Goal: Task Accomplishment & Management: Manage account settings

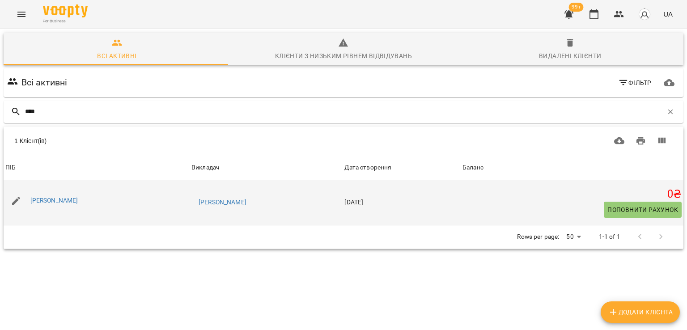
type input "****"
click at [70, 204] on div "Іван Тичинський" at bounding box center [54, 200] width 51 height 13
click at [71, 199] on link "Іван Тичинський" at bounding box center [54, 200] width 48 height 7
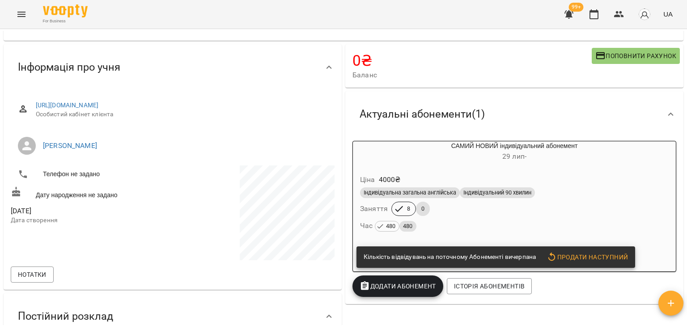
scroll to position [89, 0]
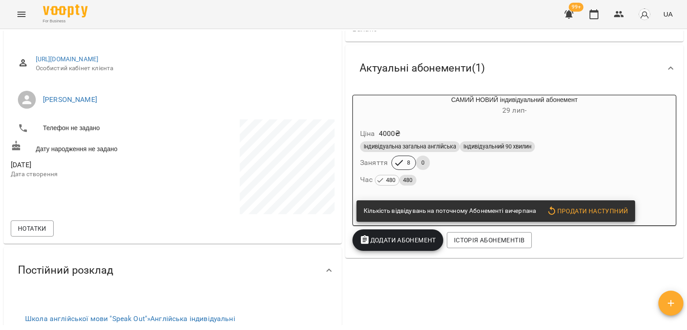
click at [420, 153] on div "Індивідуальна загальна англійська Індивідуальний 90 хвилин" at bounding box center [514, 146] width 312 height 14
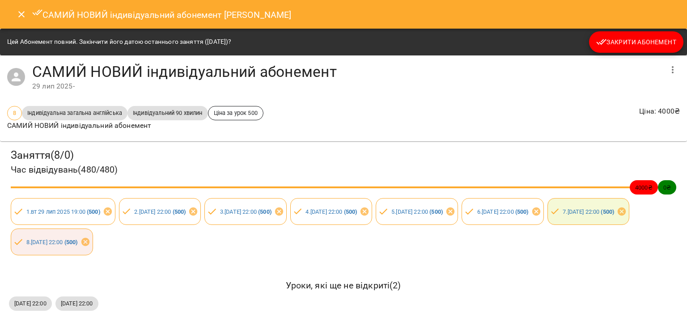
click at [614, 42] on span "Закрити Абонемент" at bounding box center [636, 42] width 80 height 11
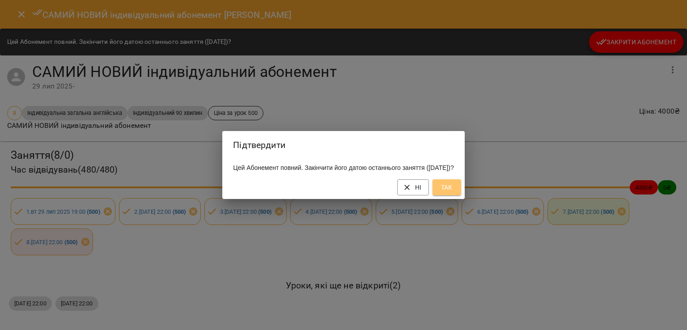
click at [456, 195] on button "Так" at bounding box center [446, 187] width 29 height 16
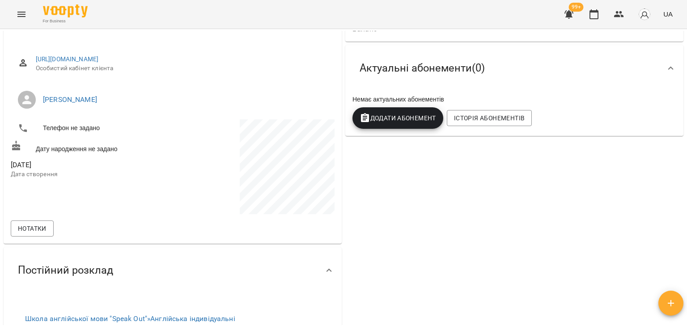
click at [404, 114] on span "Додати Абонемент" at bounding box center [397, 118] width 76 height 11
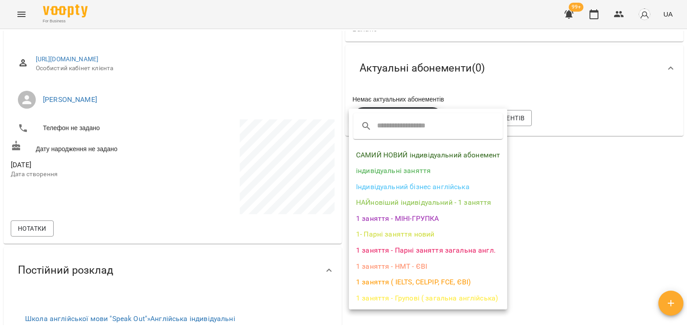
click at [403, 153] on li "САМИЙ НОВИЙ індивідуальний абонемент" at bounding box center [428, 155] width 158 height 16
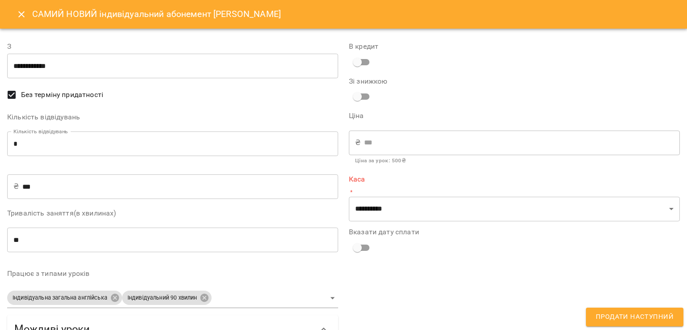
click at [176, 137] on input "*" at bounding box center [172, 143] width 331 height 25
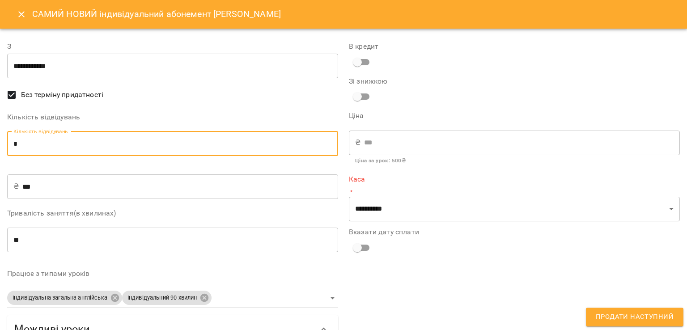
click at [176, 137] on input "*" at bounding box center [172, 143] width 331 height 25
type input "*"
type input "****"
type input "*"
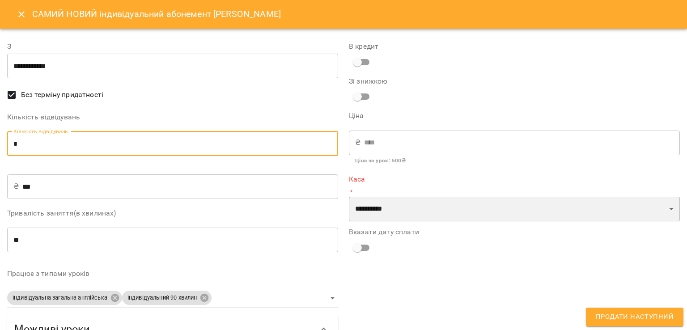
drag, startPoint x: 420, startPoint y: 207, endPoint x: 420, endPoint y: 216, distance: 8.9
click at [420, 207] on select "**********" at bounding box center [514, 209] width 331 height 25
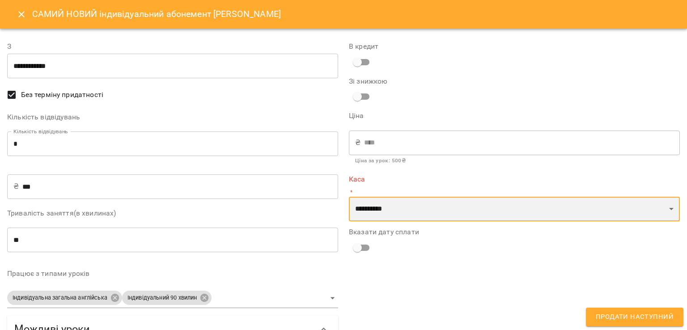
select select "****"
click at [349, 197] on select "**********" at bounding box center [514, 209] width 331 height 25
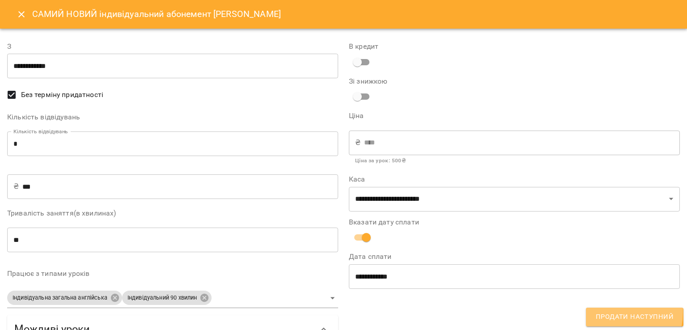
click at [610, 312] on span "Продати наступний" at bounding box center [634, 317] width 78 height 12
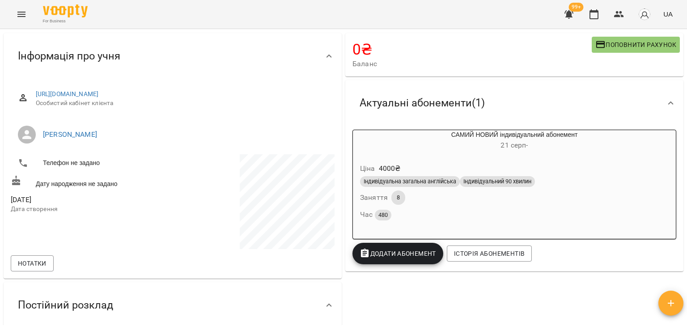
scroll to position [0, 0]
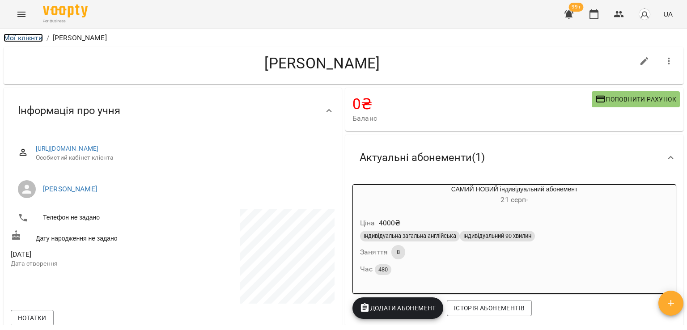
click at [34, 39] on link "Мої клієнти" at bounding box center [23, 38] width 39 height 8
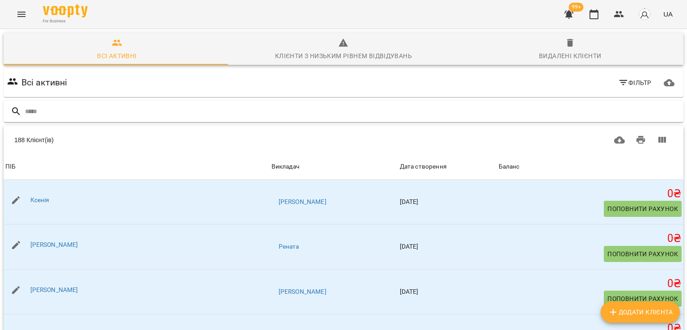
click at [70, 111] on input "text" at bounding box center [352, 111] width 654 height 15
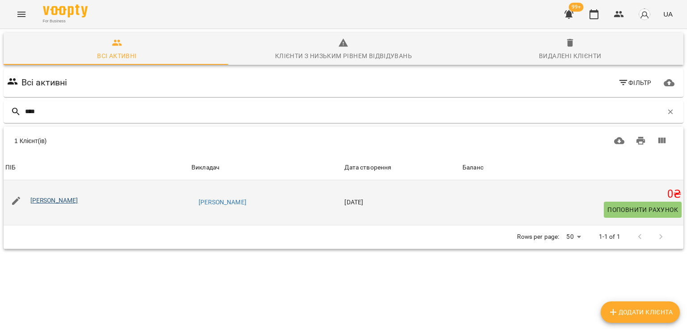
type input "****"
click at [66, 198] on link "Галина Резніченко" at bounding box center [54, 200] width 48 height 7
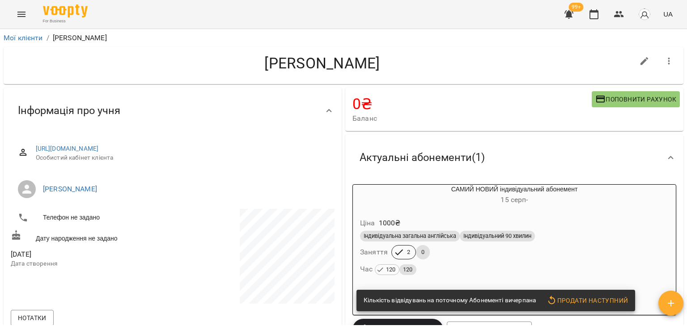
click at [404, 222] on div "Ціна 1000 ₴" at bounding box center [514, 223] width 312 height 16
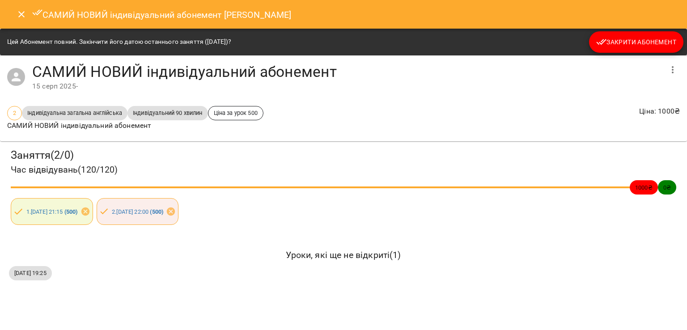
click at [610, 43] on span "Закрити Абонемент" at bounding box center [636, 42] width 80 height 11
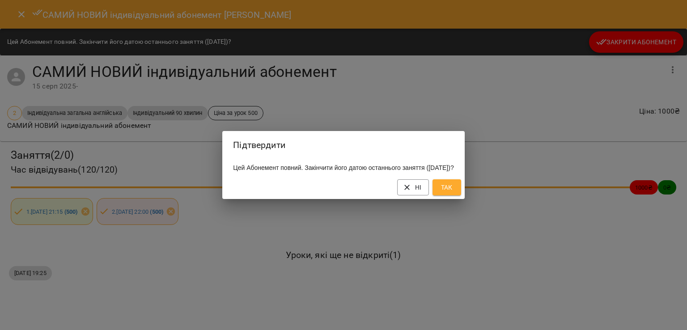
click at [454, 189] on span "Так" at bounding box center [446, 187] width 14 height 11
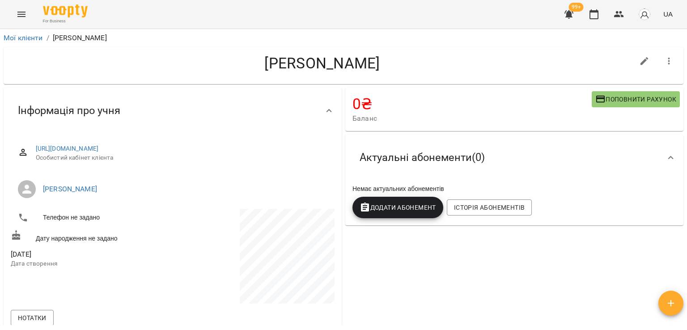
click at [413, 198] on button "Додати Абонемент" at bounding box center [397, 207] width 91 height 21
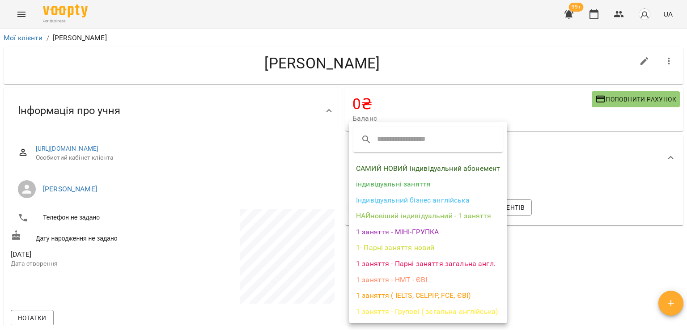
click at [405, 163] on li "САМИЙ НОВИЙ індивідуальний абонемент" at bounding box center [428, 168] width 158 height 16
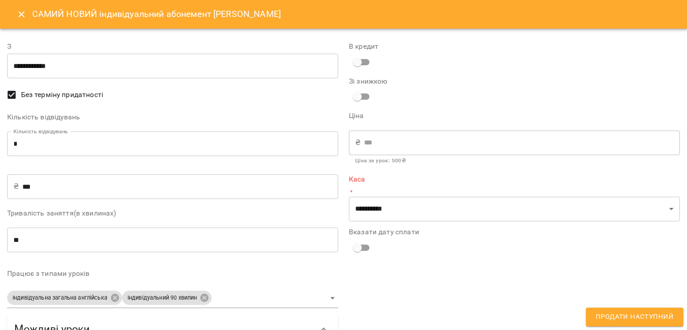
click at [217, 131] on div "Кількість відвідувань Кількість відвідувань * Кількість відвідувань" at bounding box center [172, 137] width 331 height 46
click at [217, 138] on input "*" at bounding box center [172, 143] width 331 height 25
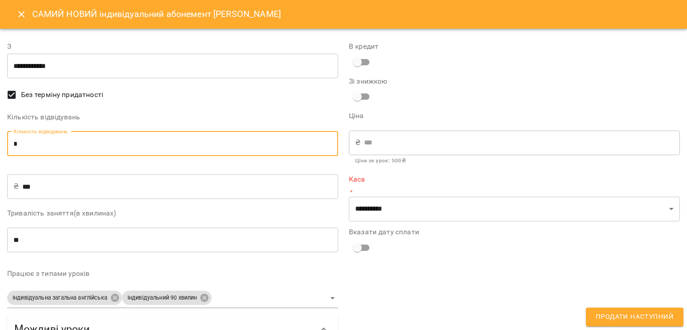
click at [217, 138] on input "*" at bounding box center [172, 143] width 331 height 25
type input "*"
type input "****"
type input "*"
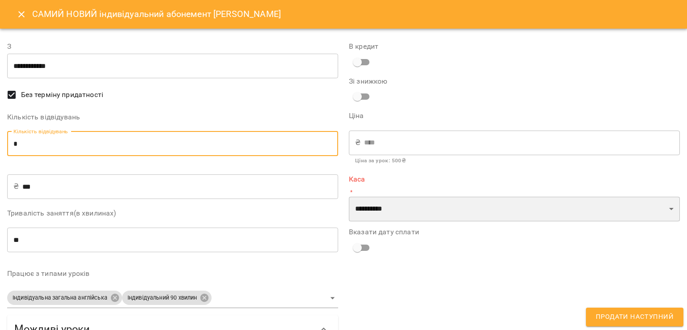
drag, startPoint x: 358, startPoint y: 213, endPoint x: 358, endPoint y: 218, distance: 4.9
click at [358, 213] on select "**********" at bounding box center [514, 209] width 331 height 25
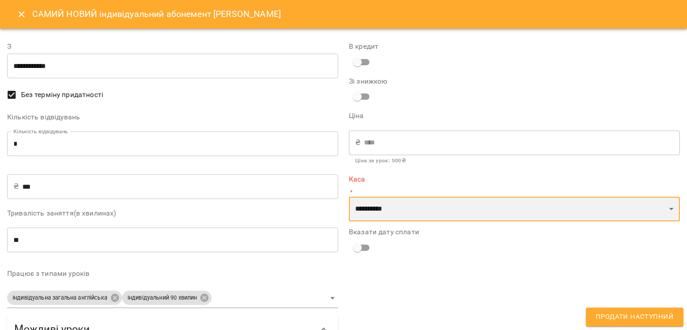
select select "****"
click at [349, 197] on select "**********" at bounding box center [514, 209] width 331 height 25
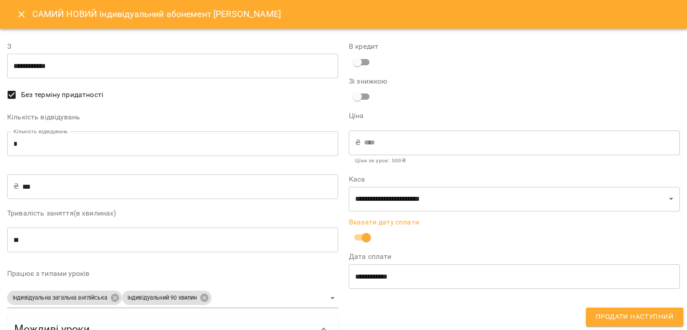
click at [612, 324] on button "Продати наступний" at bounding box center [634, 317] width 97 height 19
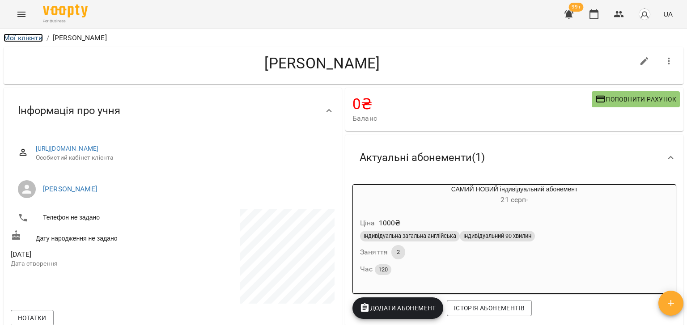
click at [35, 36] on link "Мої клієнти" at bounding box center [23, 38] width 39 height 8
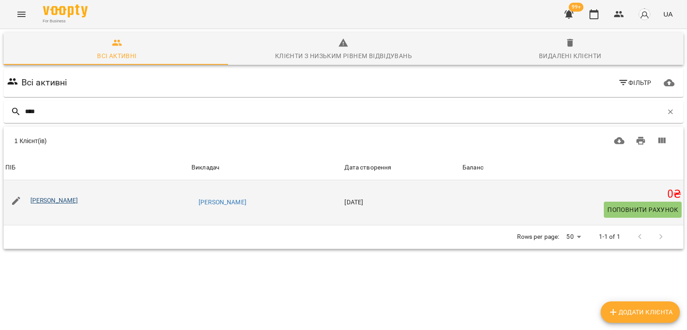
type input "****"
click at [47, 199] on link "Поліна Зінченко" at bounding box center [54, 200] width 48 height 7
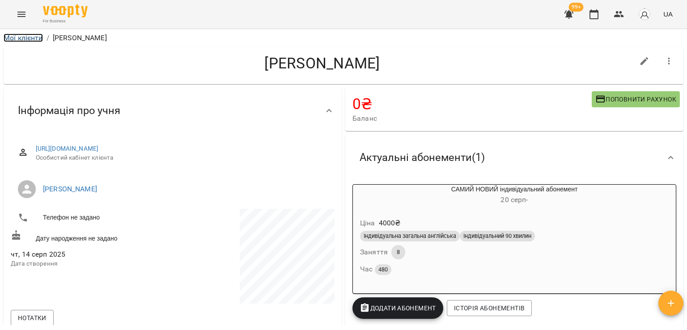
click at [27, 39] on link "Мої клієнти" at bounding box center [23, 38] width 39 height 8
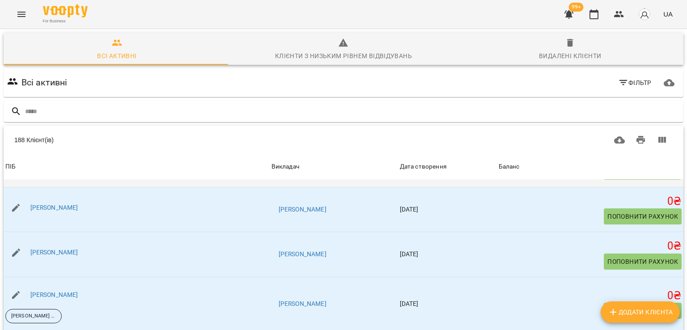
scroll to position [223, 0]
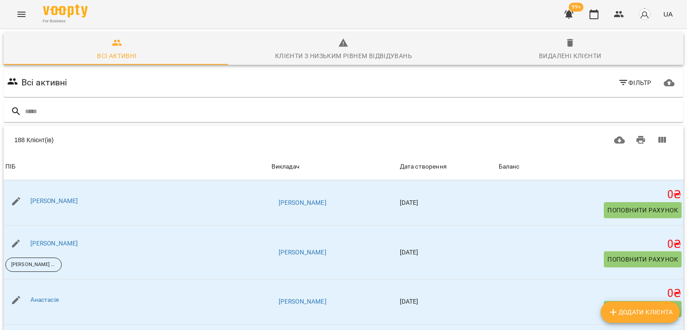
click at [24, 9] on icon "Menu" at bounding box center [21, 14] width 11 height 11
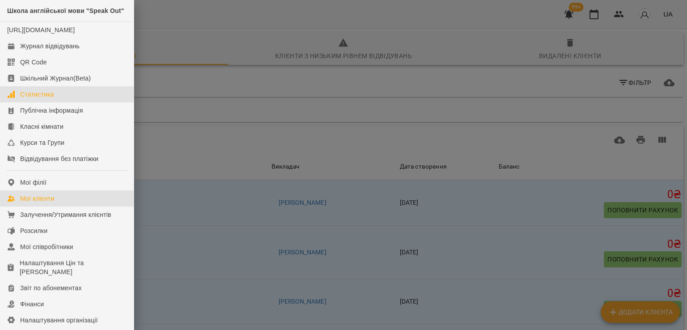
click at [59, 102] on link "Статистика" at bounding box center [67, 94] width 134 height 16
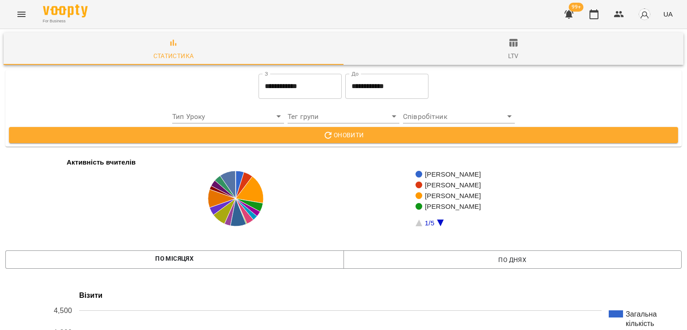
click at [516, 49] on span "ltv" at bounding box center [513, 50] width 329 height 24
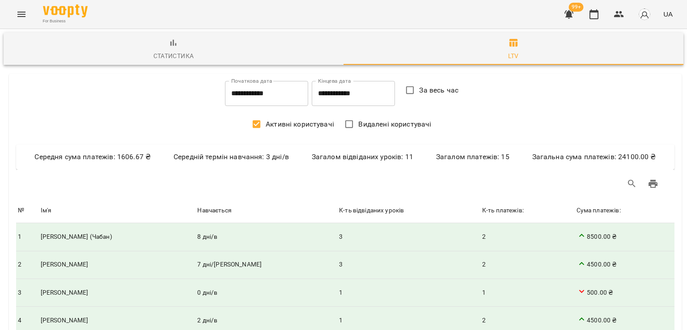
click at [26, 18] on icon "Menu" at bounding box center [21, 14] width 11 height 11
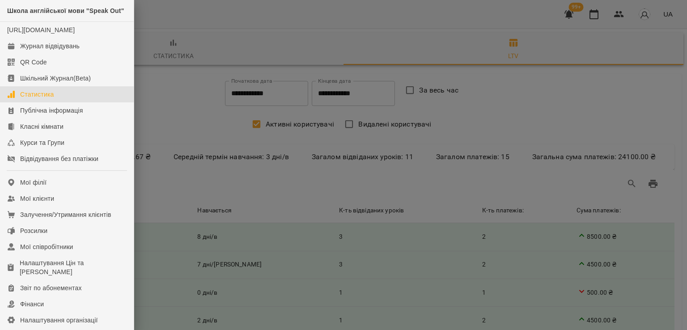
click at [46, 99] on div "Статистика" at bounding box center [37, 94] width 34 height 9
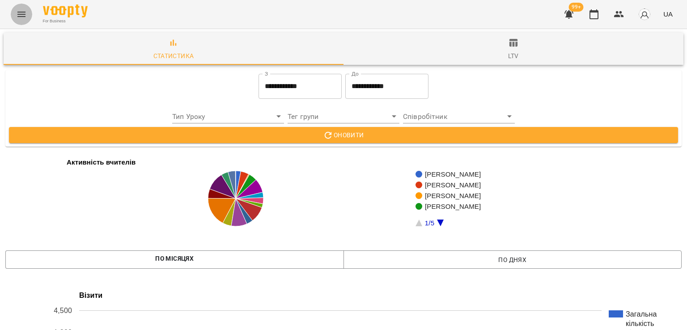
click at [24, 15] on icon "Menu" at bounding box center [21, 14] width 11 height 11
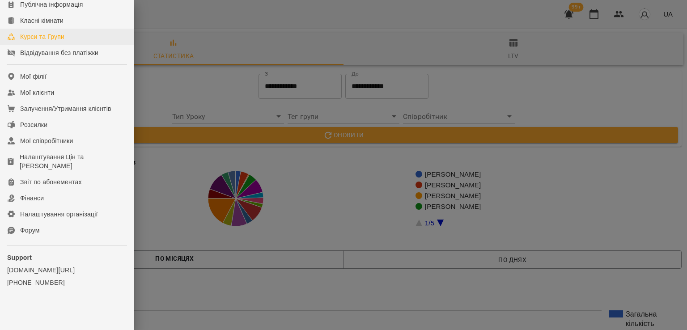
scroll to position [122, 0]
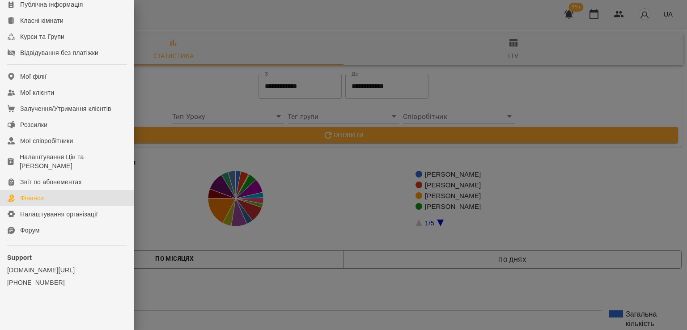
click at [56, 193] on link "Фінанси" at bounding box center [67, 198] width 134 height 16
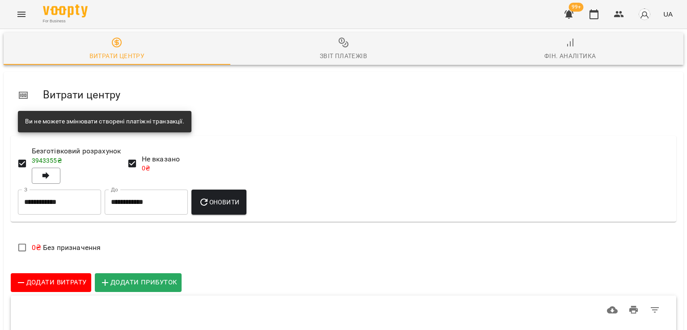
click at [570, 46] on span "Фін. Аналітика" at bounding box center [570, 49] width 216 height 24
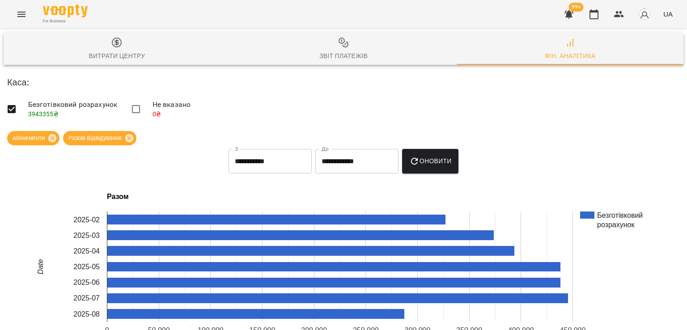
click at [568, 13] on icon "button" at bounding box center [568, 14] width 9 height 8
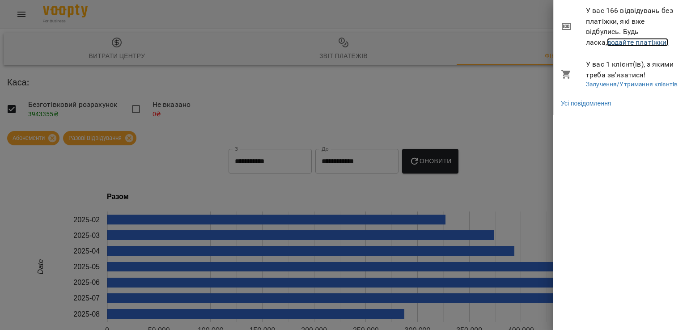
click at [607, 40] on link "додайте платіжки!" at bounding box center [638, 42] width 62 height 8
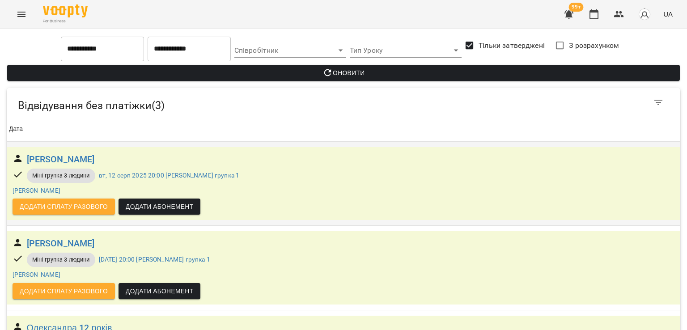
scroll to position [71, 0]
click at [31, 19] on div "For Business 99+ UA" at bounding box center [343, 14] width 687 height 29
click at [22, 18] on icon "Menu" at bounding box center [21, 14] width 11 height 11
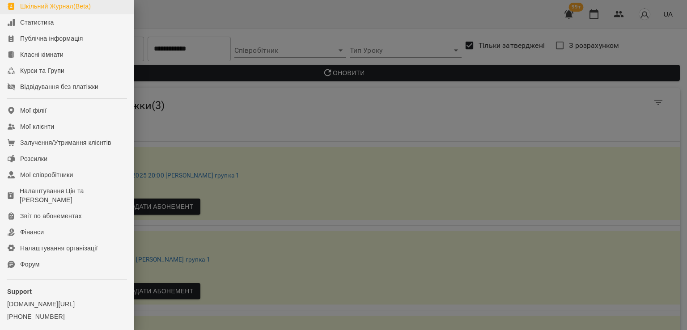
scroll to position [122, 0]
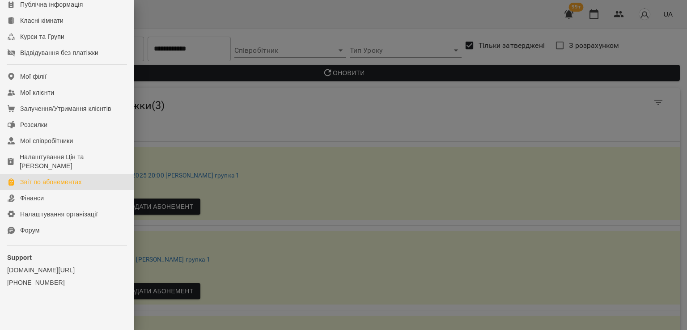
click at [52, 178] on div "Звіт по абонементах" at bounding box center [51, 181] width 62 height 9
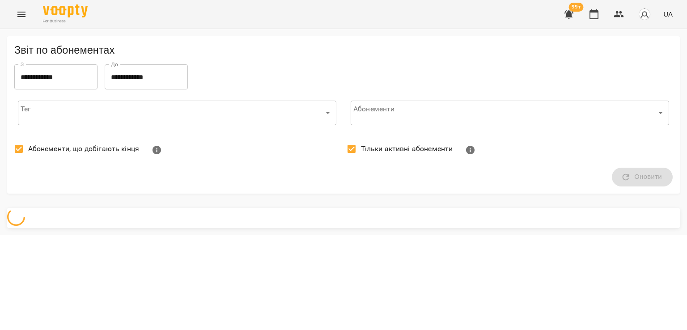
click at [45, 147] on span "Абонементи, що добігають кінця" at bounding box center [83, 148] width 111 height 11
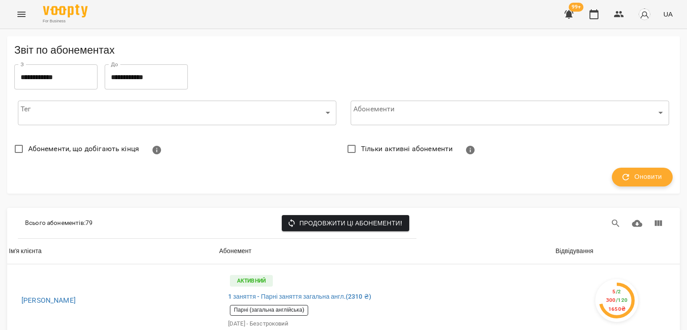
click at [645, 178] on span "Оновити" at bounding box center [641, 177] width 39 height 12
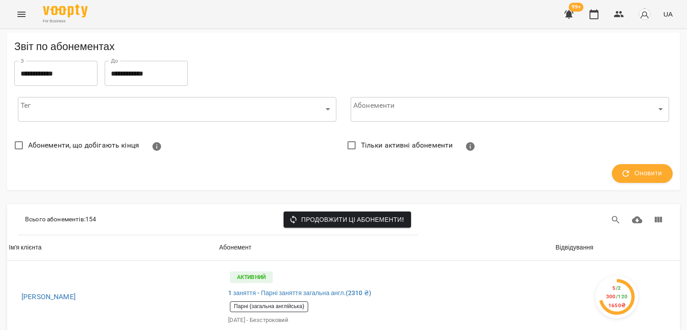
scroll to position [89, 0]
click at [555, 242] on div "Відвідування" at bounding box center [574, 247] width 38 height 11
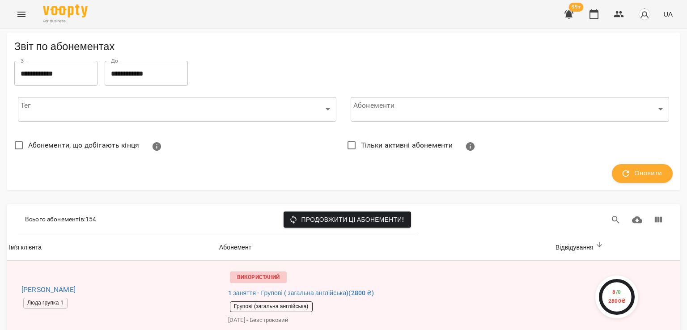
scroll to position [805, 0]
click at [21, 21] on button "Menu" at bounding box center [21, 14] width 21 height 21
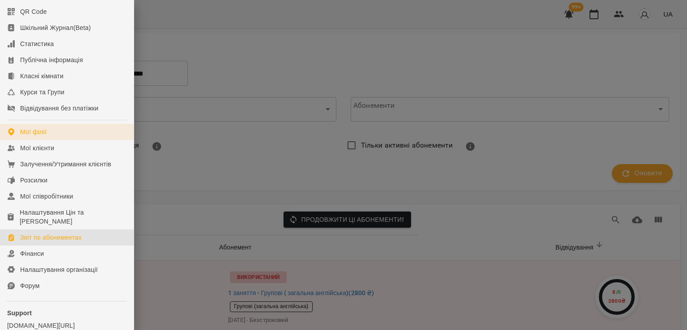
scroll to position [122, 0]
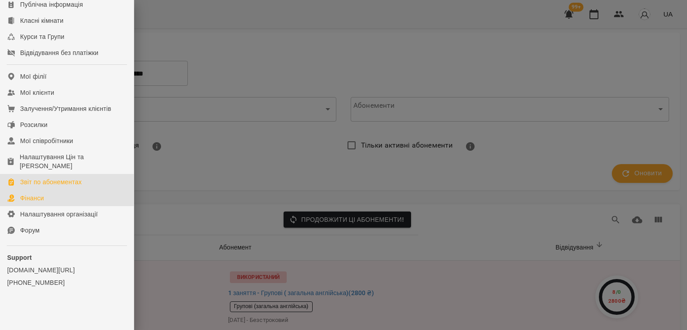
click at [53, 202] on link "Фінанси" at bounding box center [67, 198] width 134 height 16
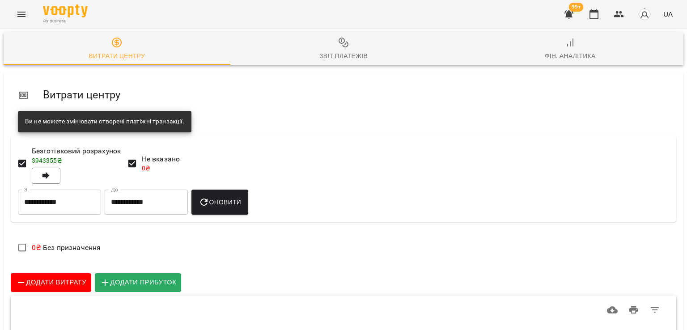
click at [565, 52] on div "Фін. Аналітика" at bounding box center [569, 56] width 51 height 11
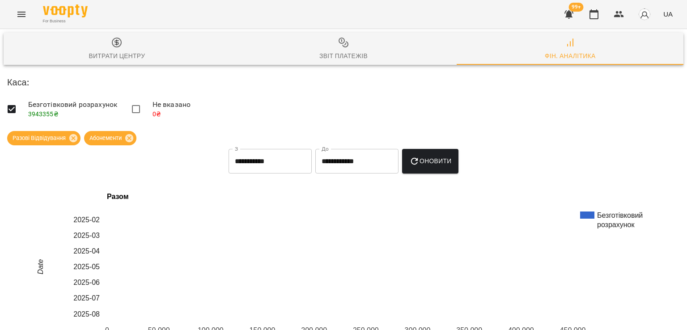
scroll to position [179, 0]
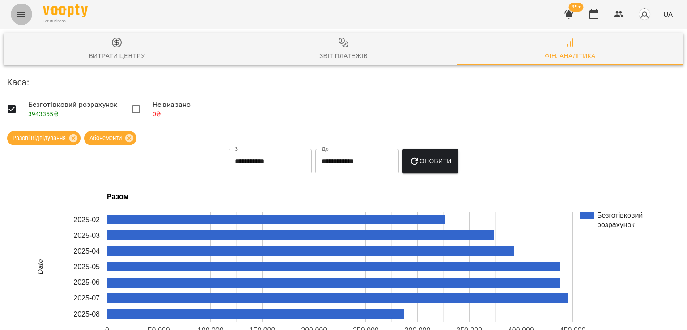
click at [23, 19] on icon "Menu" at bounding box center [21, 14] width 11 height 11
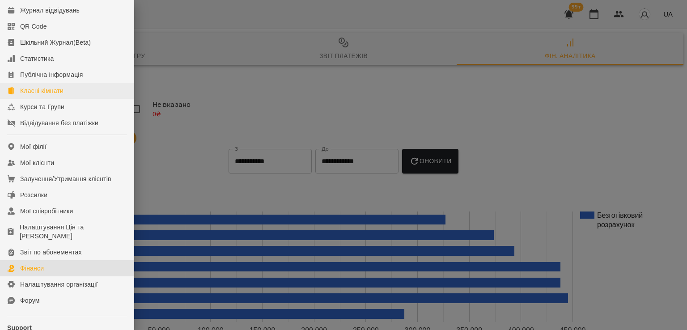
scroll to position [0, 0]
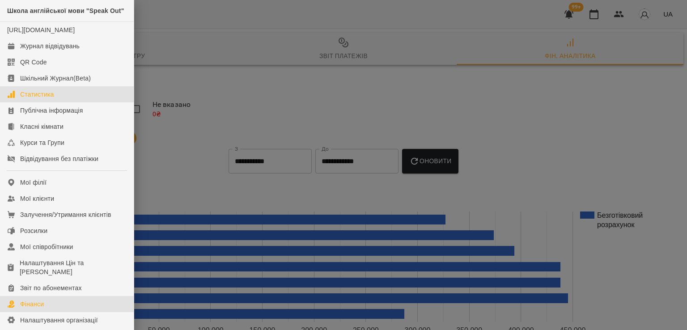
click at [60, 102] on link "Статистика" at bounding box center [67, 94] width 134 height 16
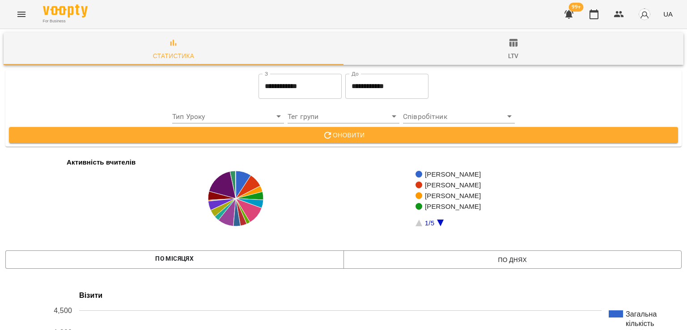
click at [506, 49] on span "ltv" at bounding box center [513, 50] width 329 height 24
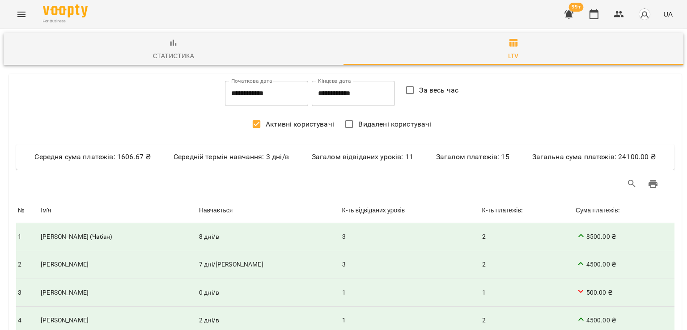
click at [166, 47] on span "Статистика" at bounding box center [173, 50] width 329 height 24
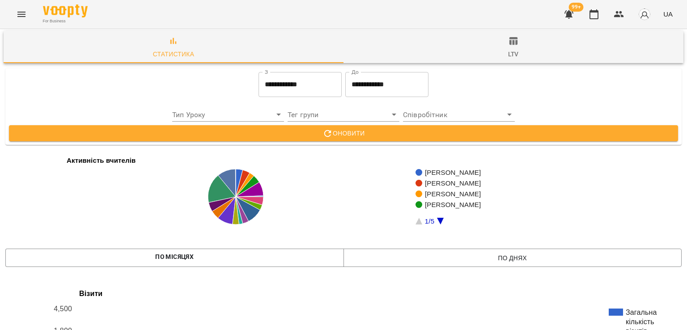
scroll to position [426, 0]
click at [31, 18] on button "Menu" at bounding box center [21, 14] width 21 height 21
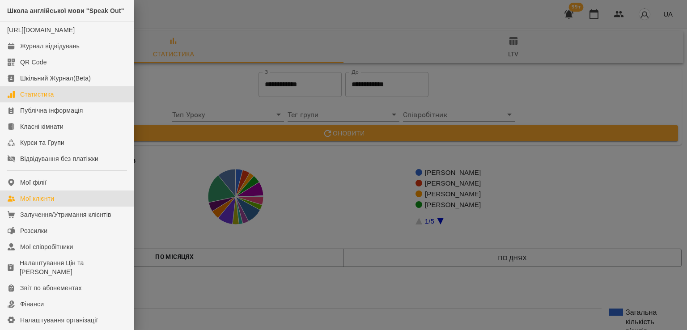
click at [43, 207] on link "Мої клієнти" at bounding box center [67, 198] width 134 height 16
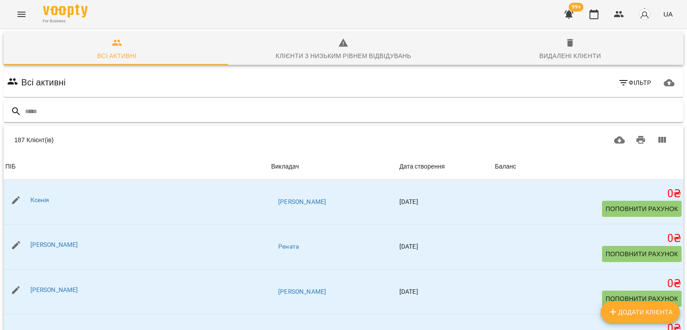
click at [67, 114] on input "text" at bounding box center [352, 111] width 654 height 15
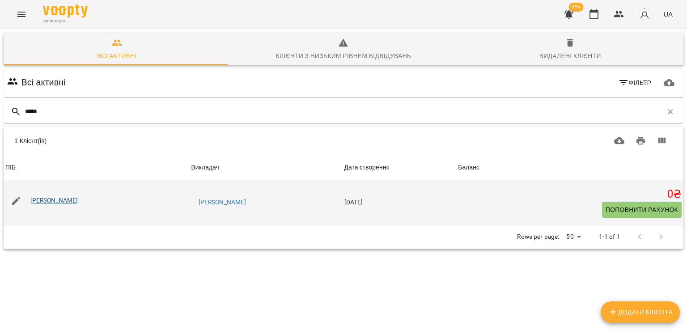
type input "*****"
click at [77, 200] on link "Тетяна Краснолуцька" at bounding box center [54, 200] width 48 height 7
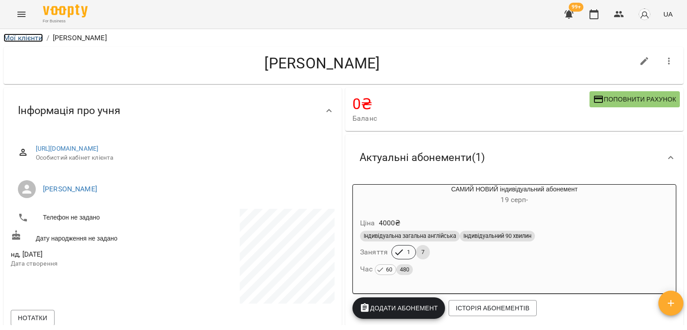
click at [20, 37] on link "Мої клієнти" at bounding box center [23, 38] width 39 height 8
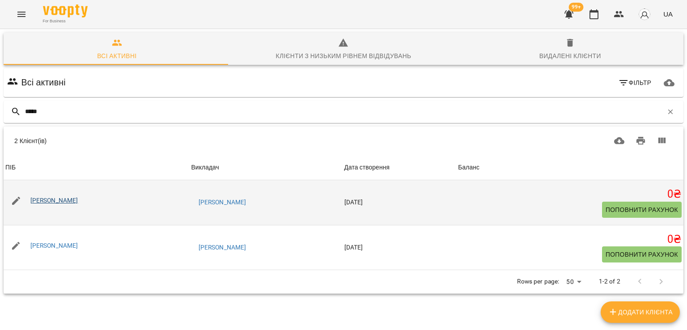
type input "*****"
click at [67, 198] on link "Марина Копилова" at bounding box center [54, 200] width 48 height 7
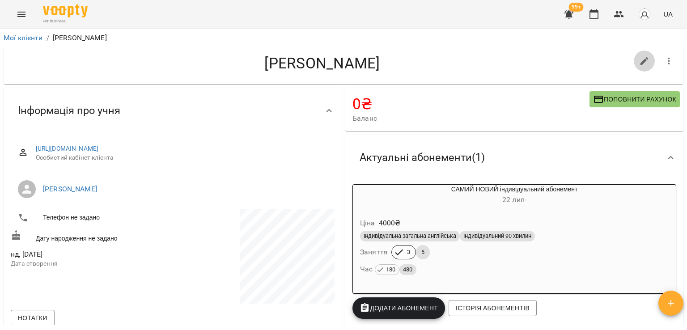
click at [633, 60] on button "button" at bounding box center [643, 61] width 21 height 21
select select "**"
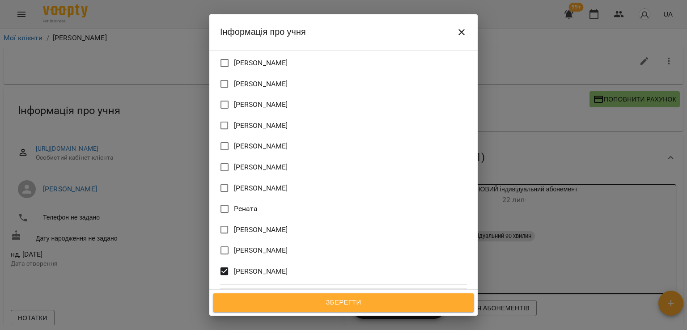
click at [237, 266] on span "Ярослава" at bounding box center [261, 271] width 54 height 11
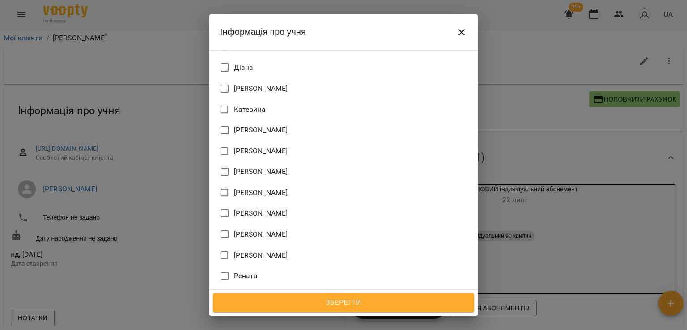
scroll to position [467, 0]
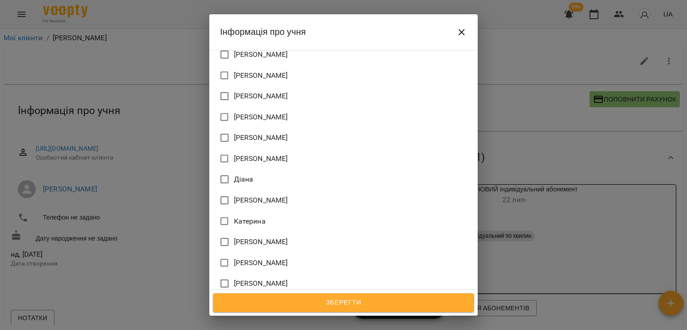
click at [261, 195] on span "Діана Григорьєва" at bounding box center [261, 200] width 54 height 11
click at [335, 304] on span "Зберегти" at bounding box center [343, 303] width 241 height 12
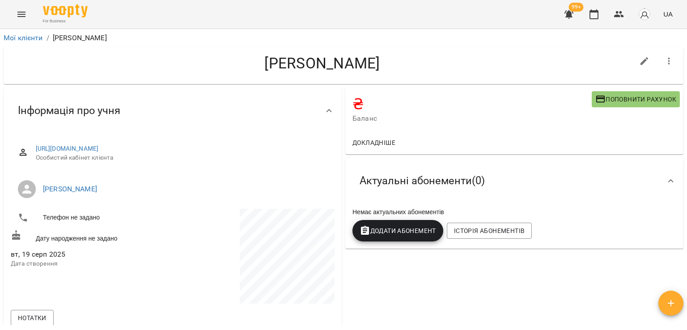
click at [663, 60] on icon "button" at bounding box center [668, 61] width 11 height 11
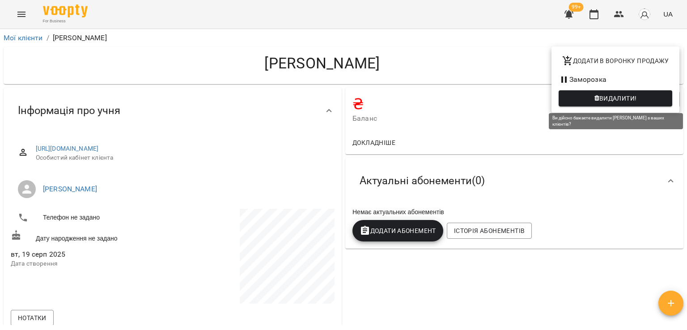
click at [640, 97] on span "Видалити!" at bounding box center [614, 98] width 99 height 11
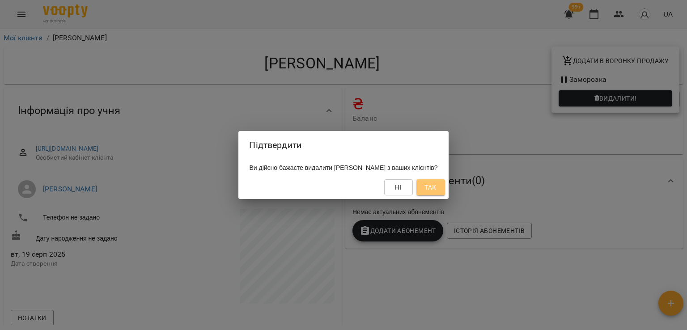
click at [438, 181] on button "Так" at bounding box center [430, 187] width 29 height 16
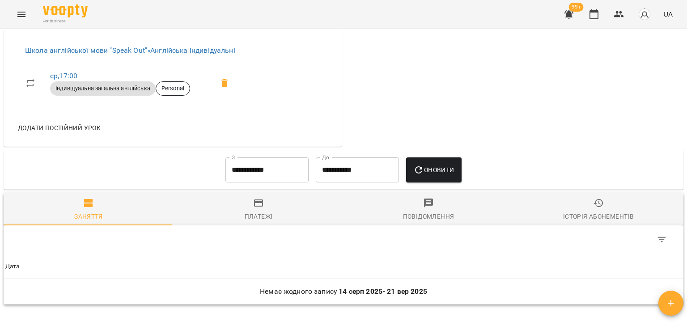
scroll to position [268, 0]
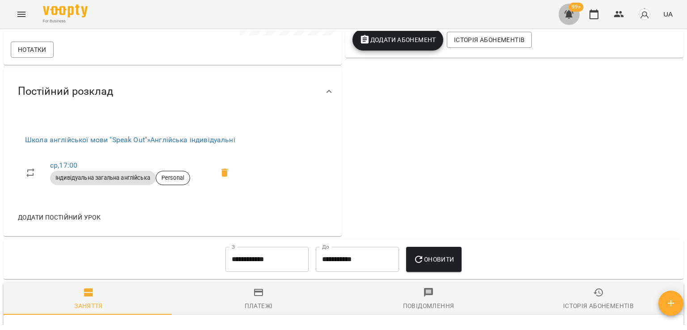
click at [567, 14] on icon "button" at bounding box center [568, 14] width 9 height 8
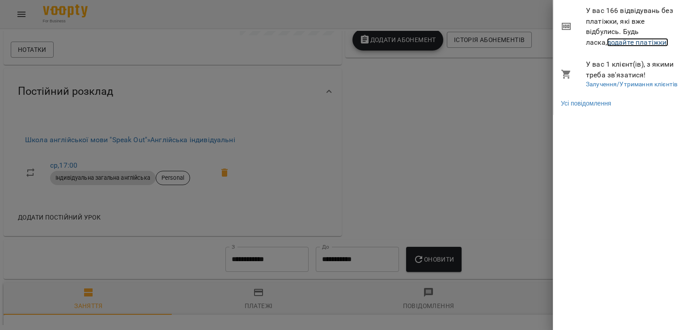
click at [607, 40] on link "додайте платіжки!" at bounding box center [638, 42] width 62 height 8
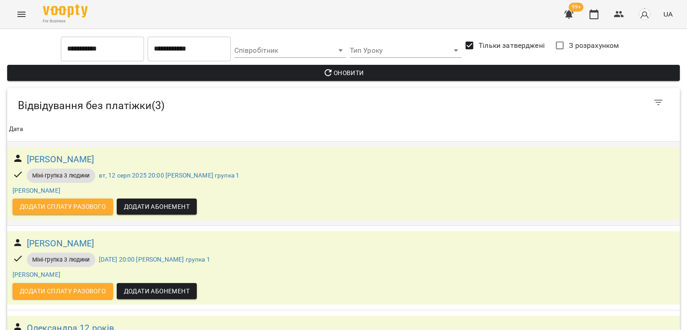
scroll to position [71, 0]
click at [88, 321] on h6 "Олександра 12 років" at bounding box center [71, 328] width 88 height 14
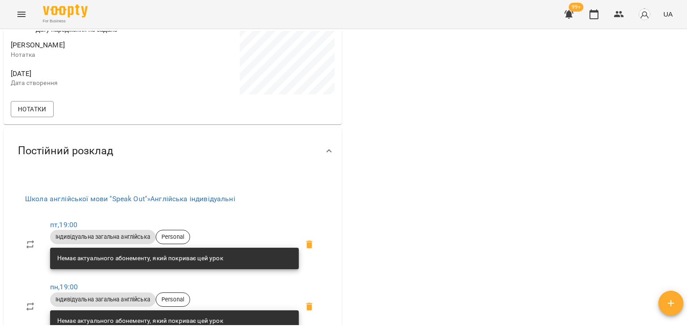
scroll to position [7, 0]
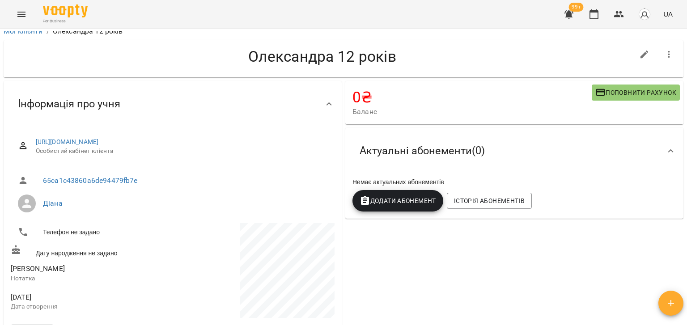
click at [573, 17] on icon "button" at bounding box center [568, 14] width 11 height 11
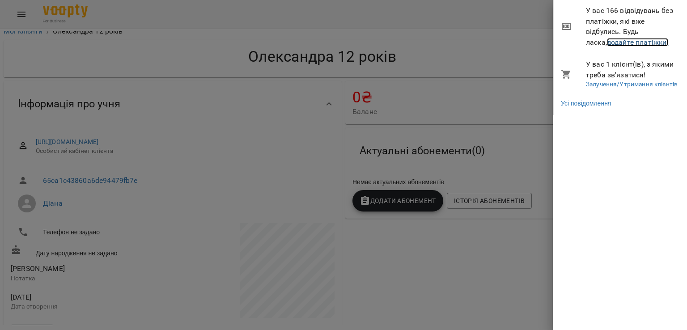
click at [607, 45] on link "додайте платіжки!" at bounding box center [638, 42] width 62 height 8
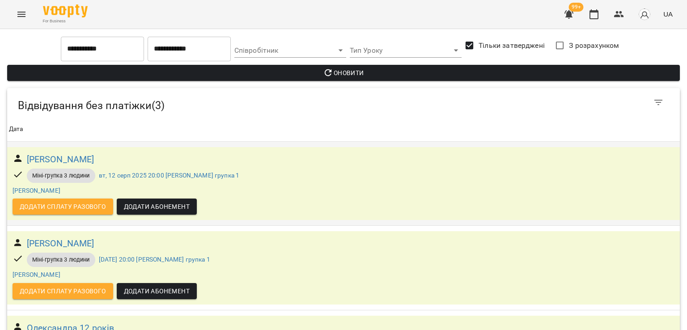
scroll to position [71, 0]
click at [23, 15] on icon "Menu" at bounding box center [21, 14] width 11 height 11
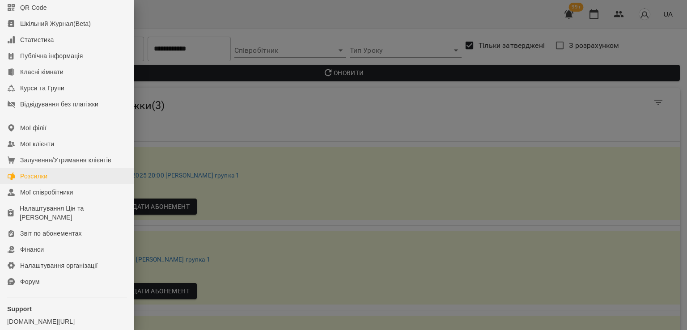
scroll to position [122, 0]
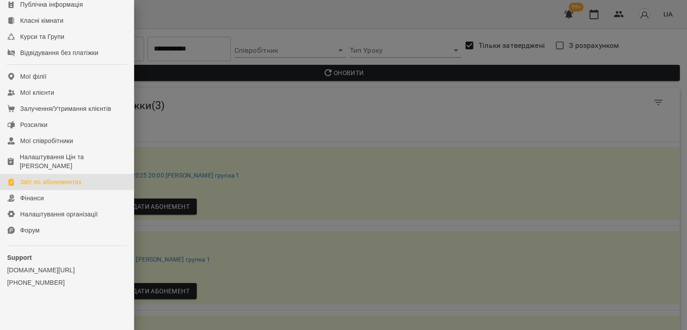
click at [51, 186] on link "Звіт по абонементах" at bounding box center [67, 182] width 134 height 16
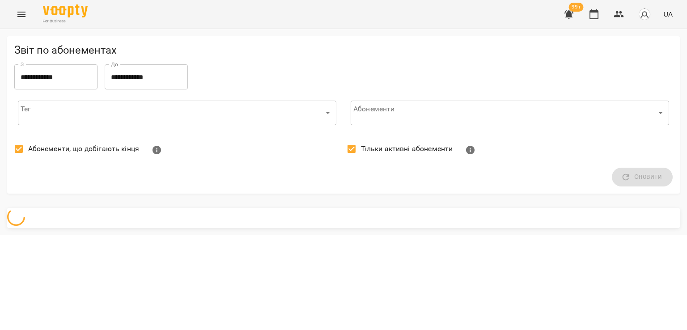
click at [57, 144] on span "Абонементи, що добігають кінця" at bounding box center [83, 148] width 111 height 11
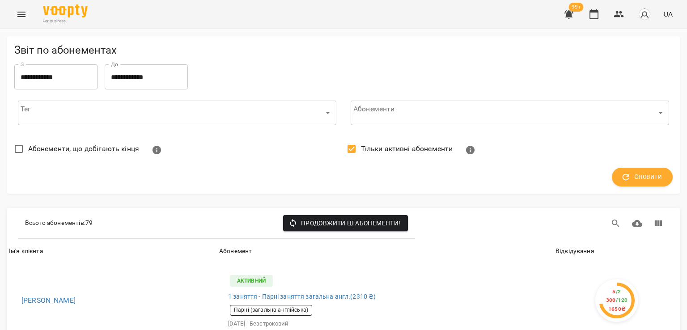
click at [408, 152] on span "Тільки активні абонементи" at bounding box center [407, 148] width 92 height 11
click at [631, 179] on span "Оновити" at bounding box center [641, 177] width 39 height 12
click at [574, 251] on div "Відвідування" at bounding box center [574, 251] width 39 height 11
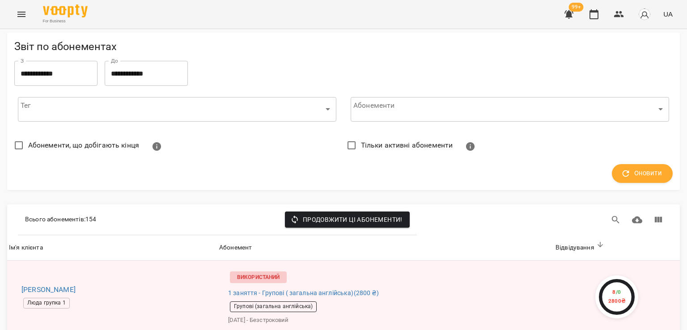
scroll to position [581, 0]
